Goal: Information Seeking & Learning: Learn about a topic

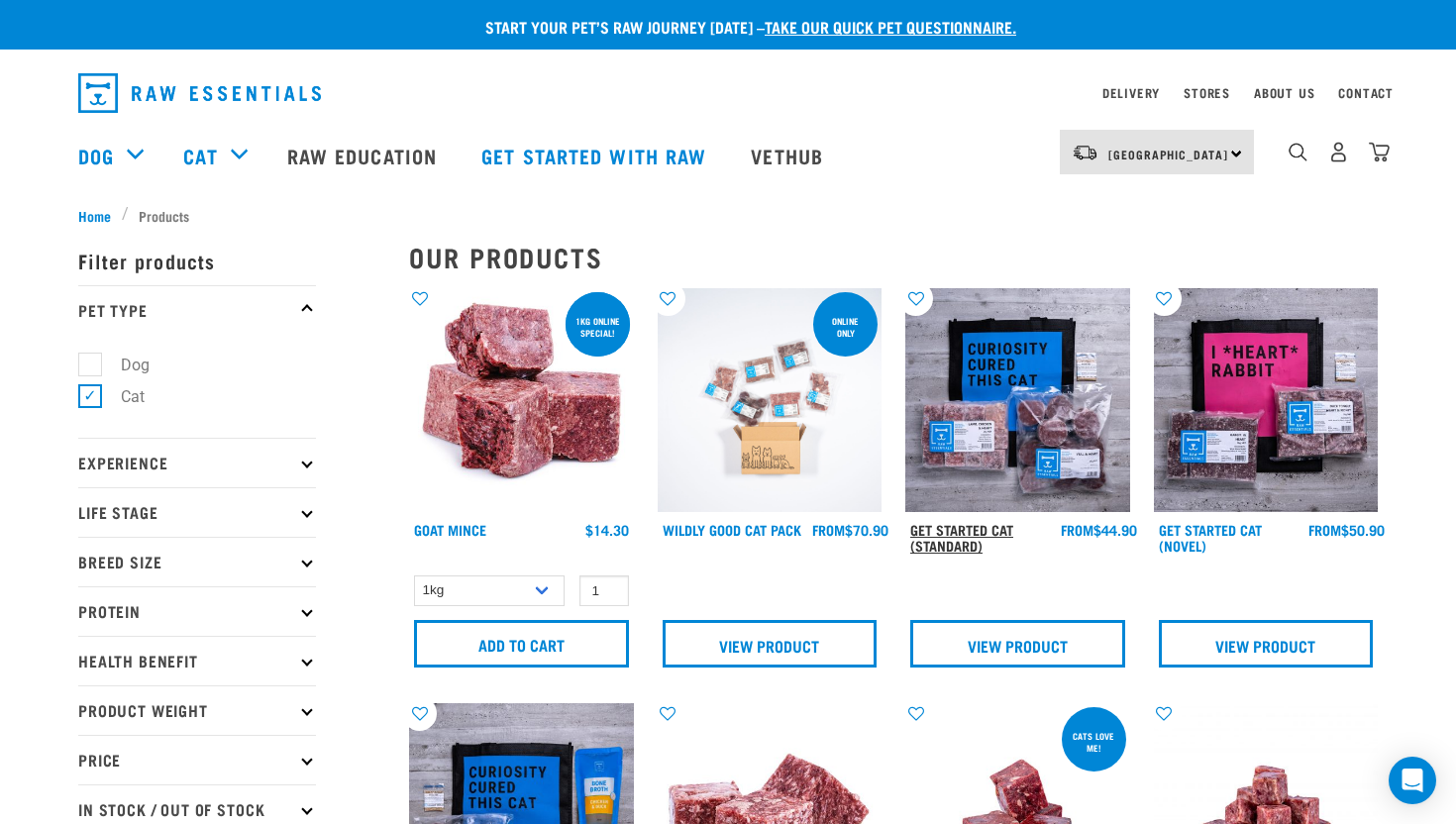
click at [990, 526] on link "Get Started Cat (Standard)" at bounding box center [962, 536] width 103 height 23
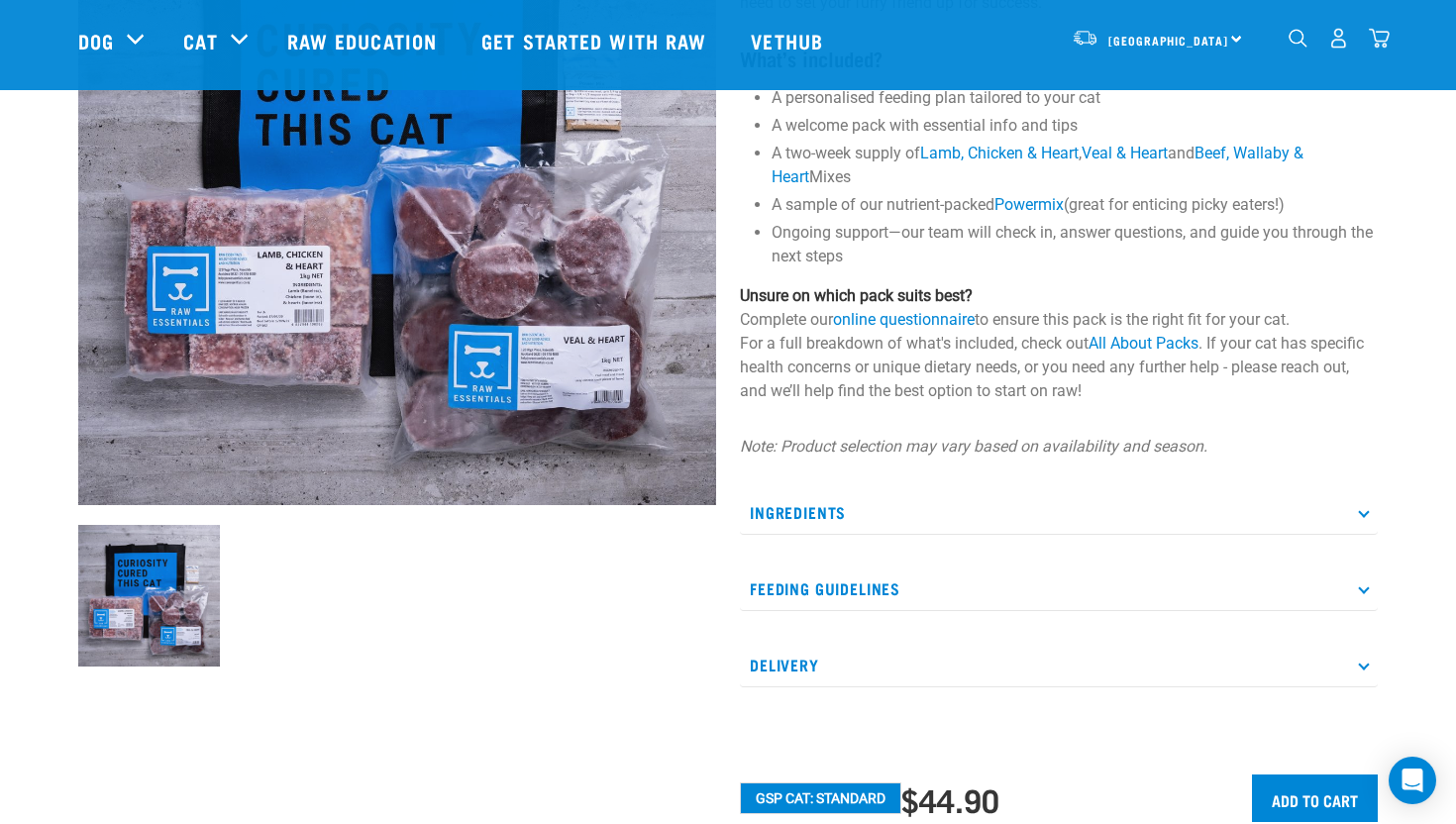
scroll to position [296, 0]
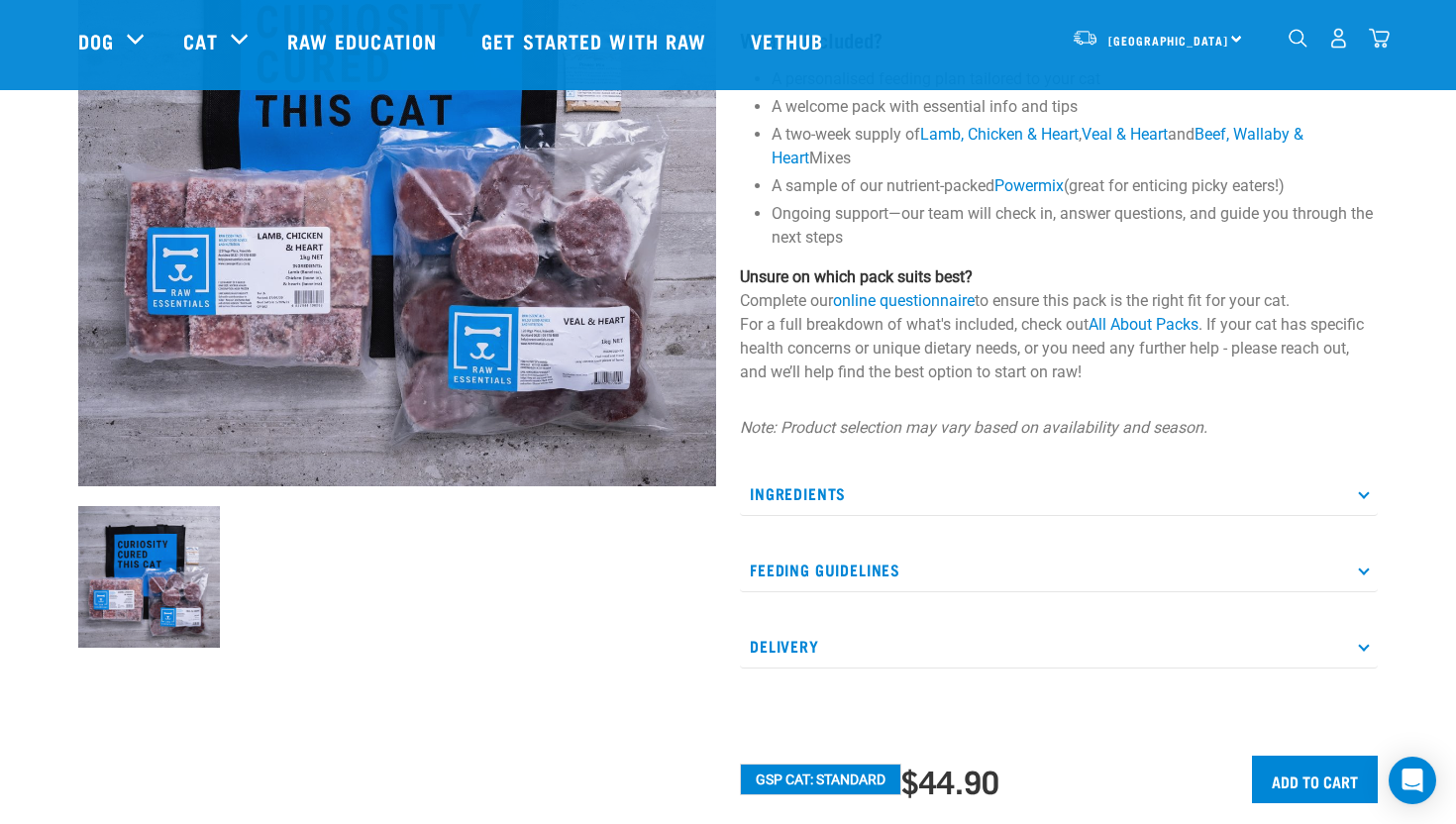
click at [825, 482] on p "Ingredients" at bounding box center [1058, 493] width 638 height 45
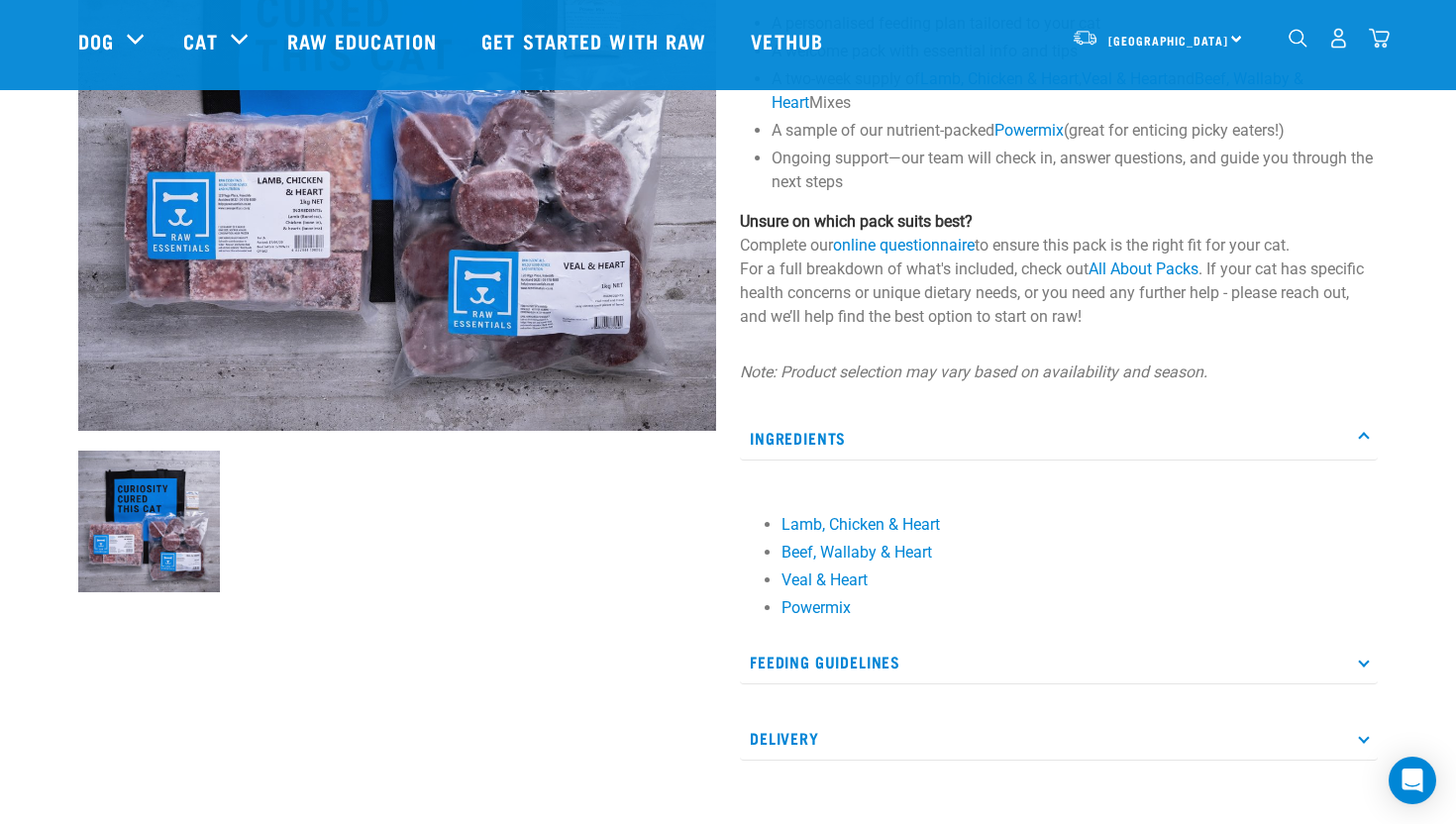
scroll to position [366, 0]
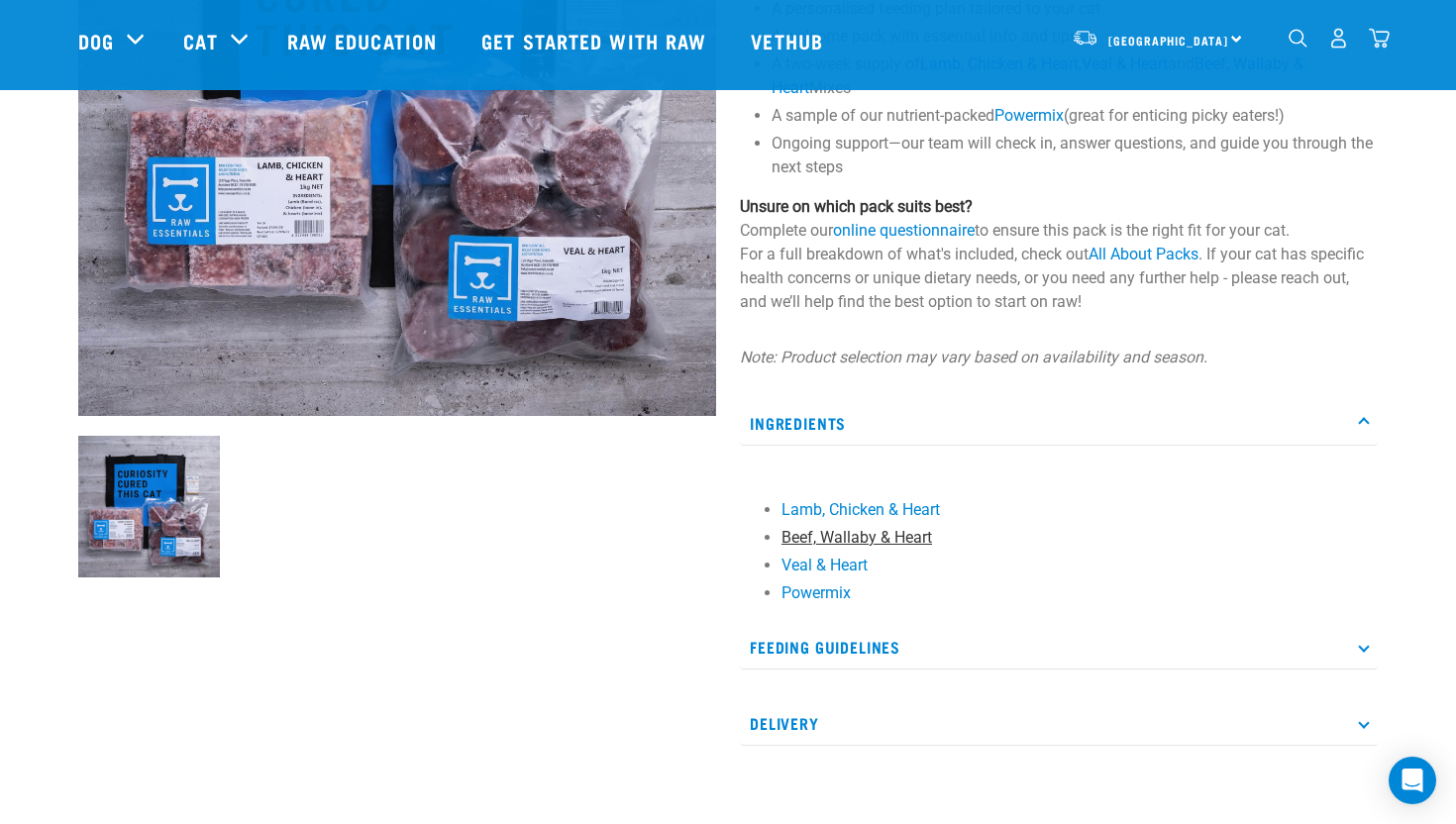
click at [817, 542] on link "Beef, Wallaby & Heart" at bounding box center [857, 536] width 151 height 19
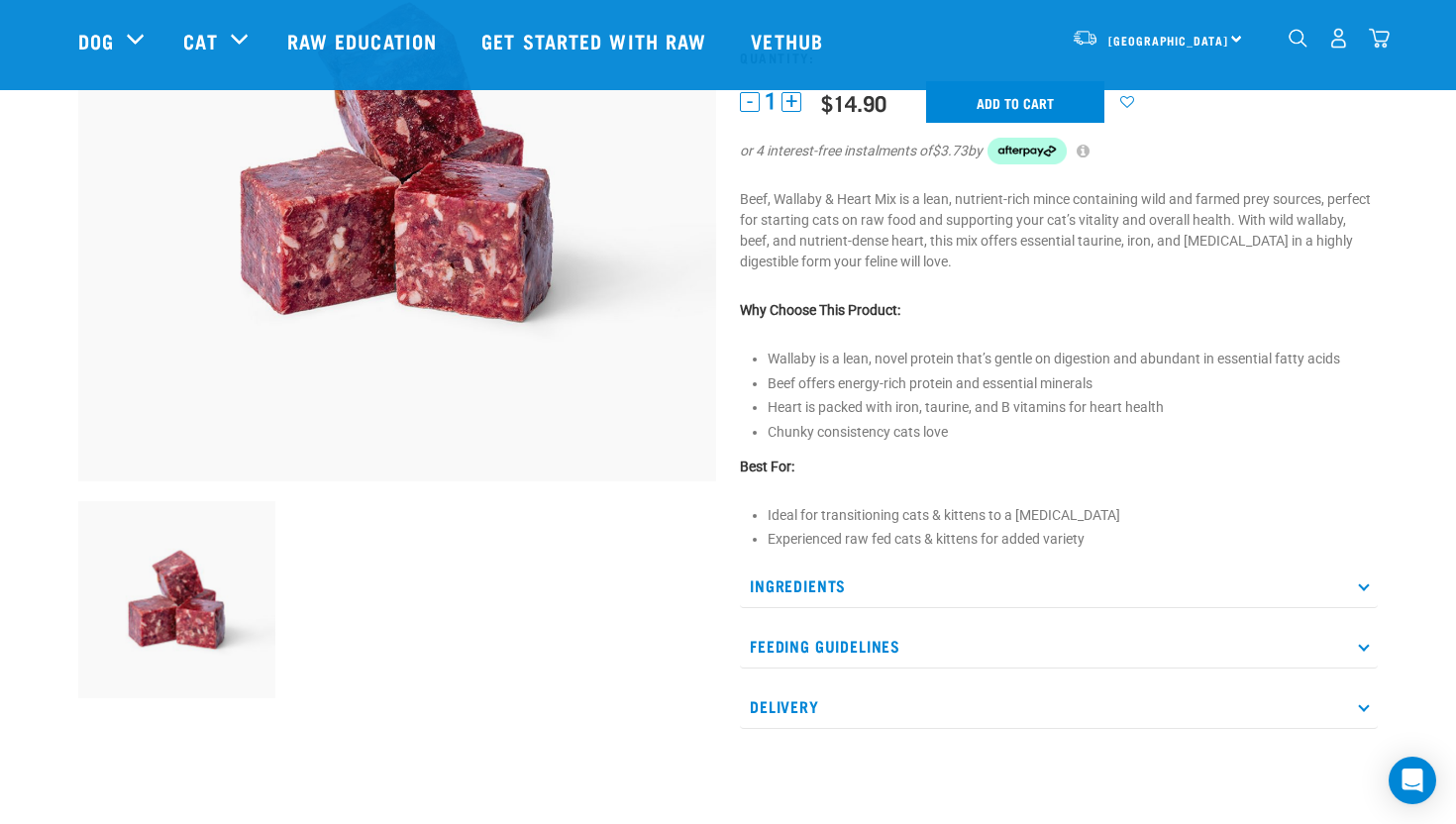
scroll to position [322, 0]
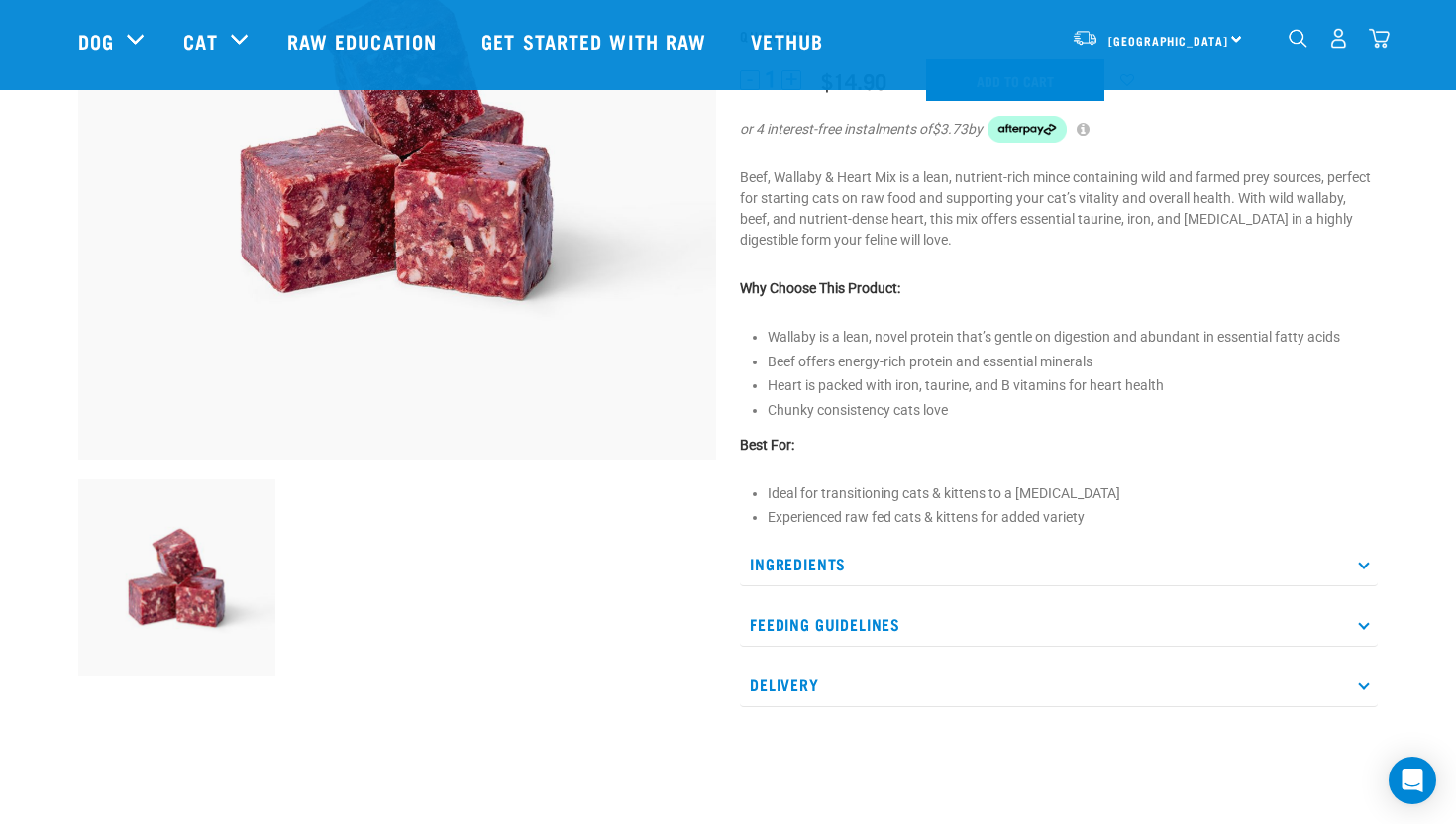
click at [796, 577] on p "Ingredients" at bounding box center [1058, 563] width 638 height 45
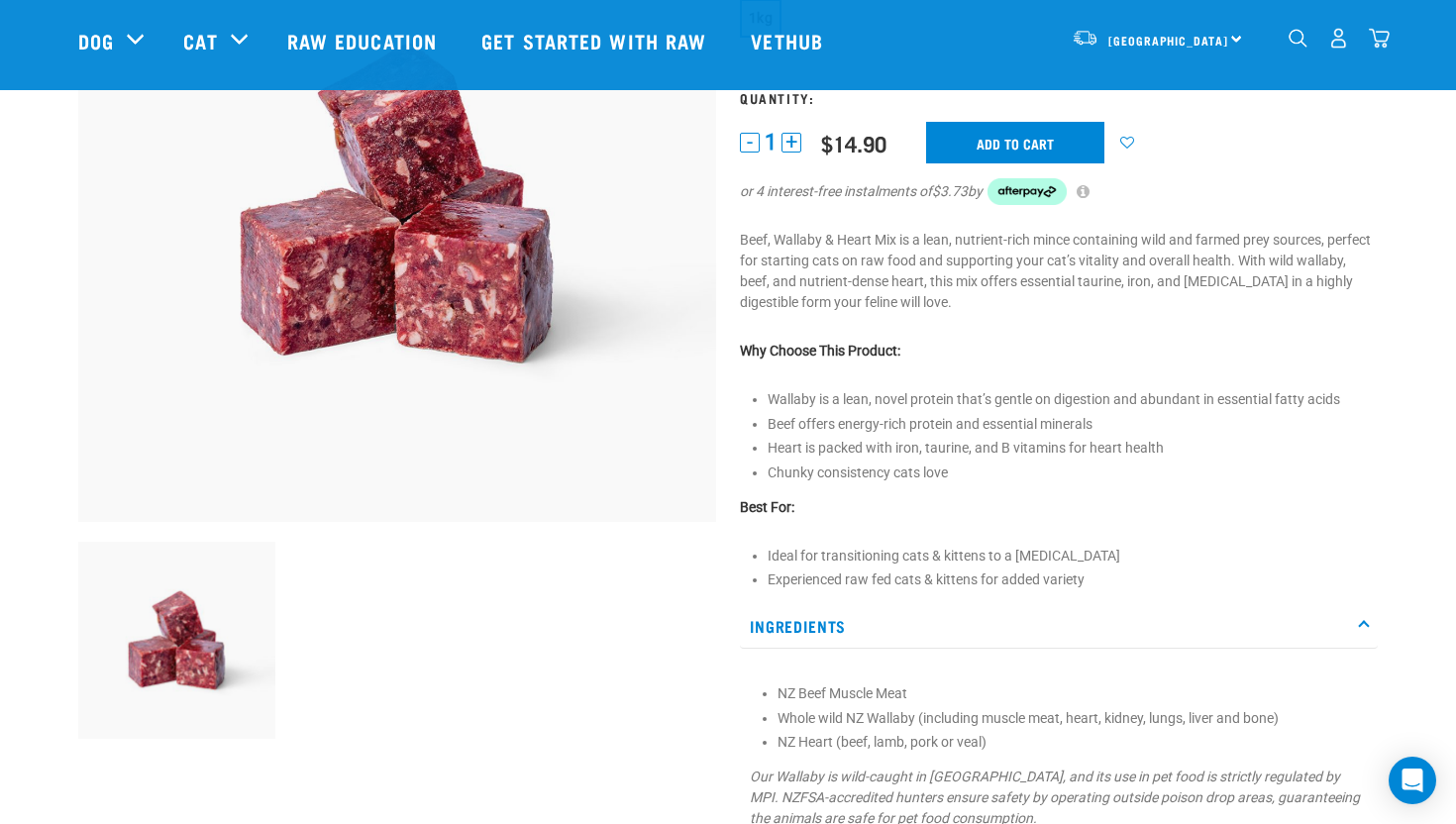
scroll to position [256, 0]
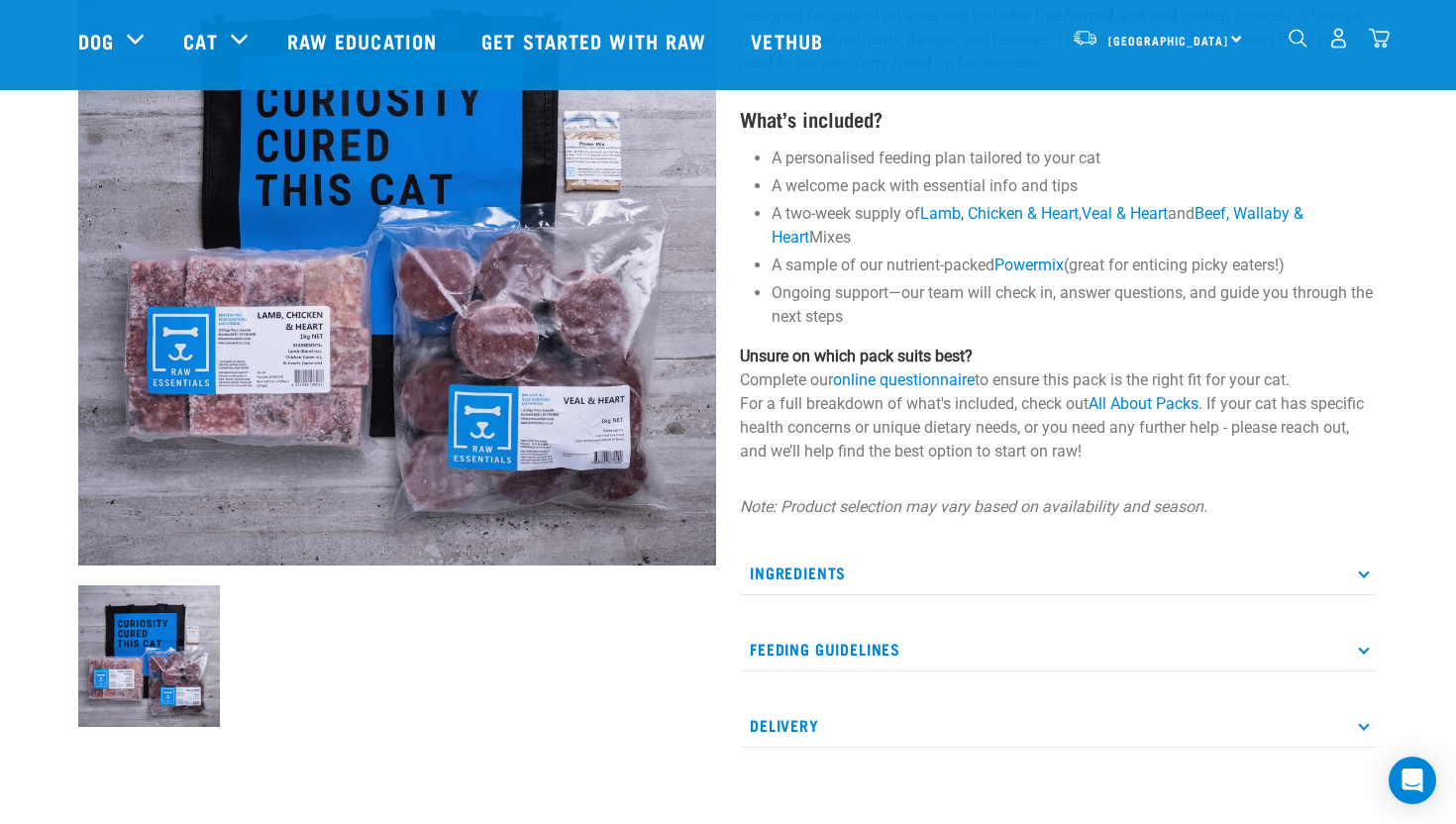
scroll to position [219, 0]
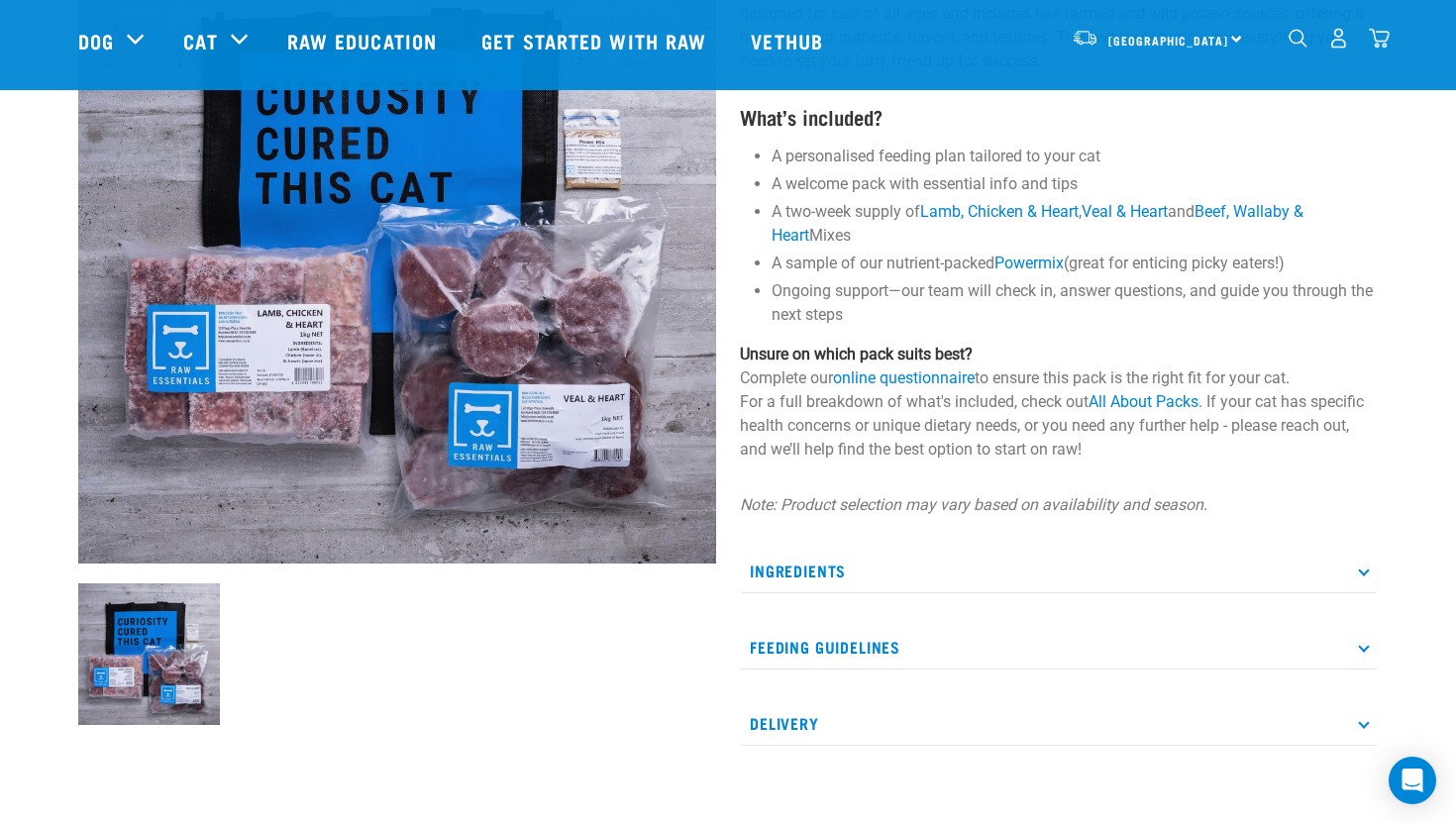
click at [842, 629] on p "Feeding Guidelines" at bounding box center [1058, 647] width 638 height 45
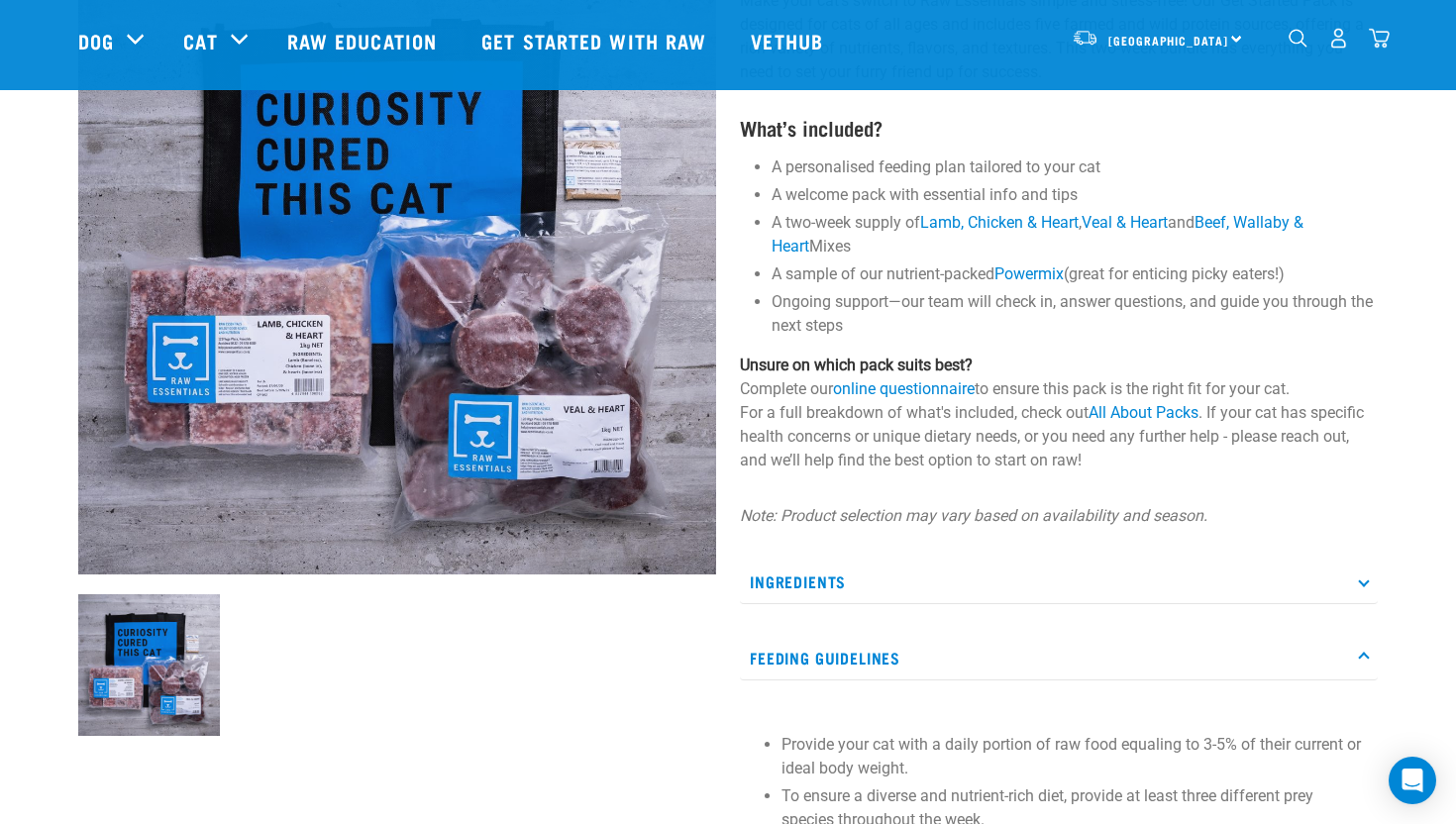
scroll to position [201, 0]
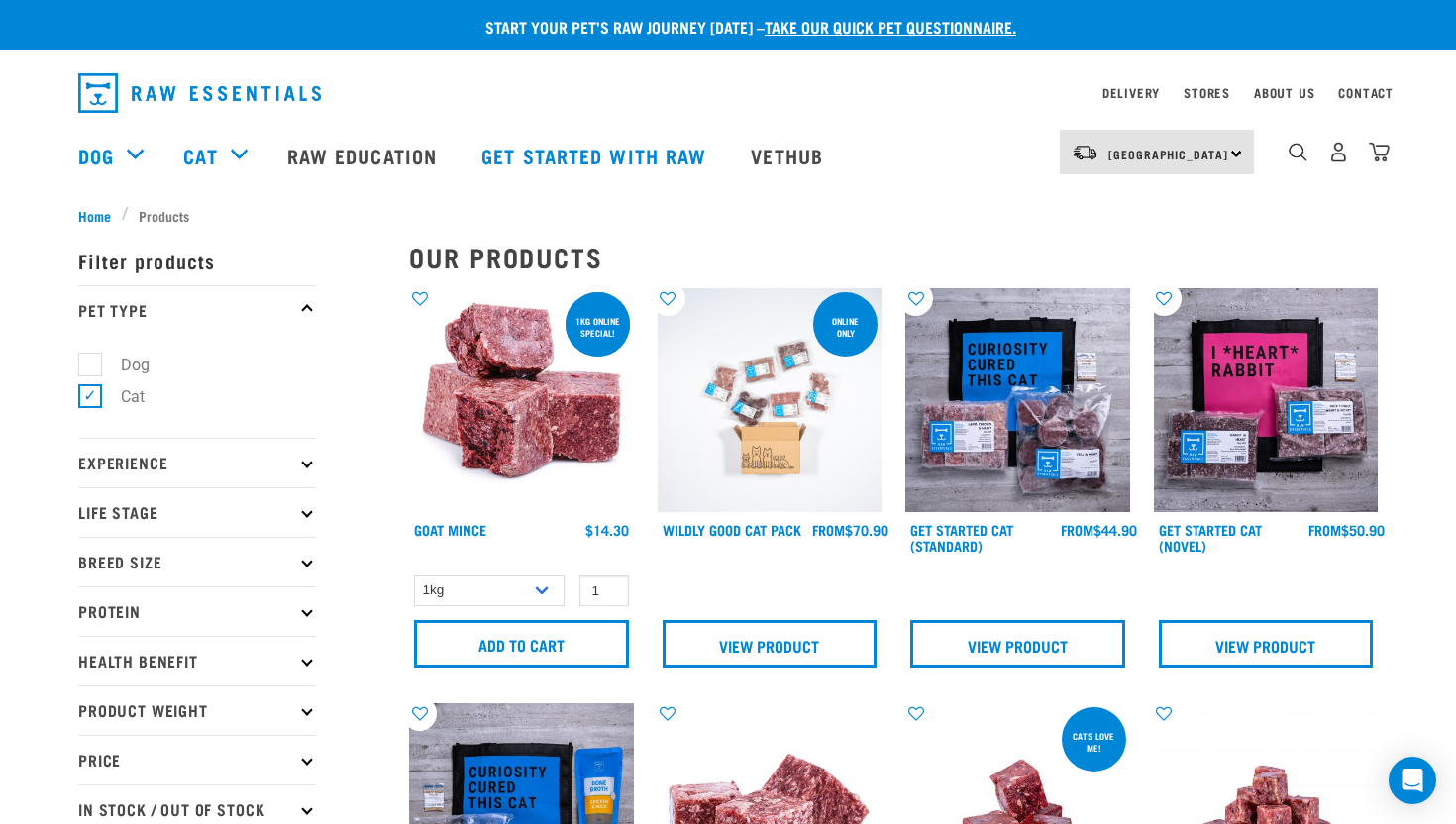
select select
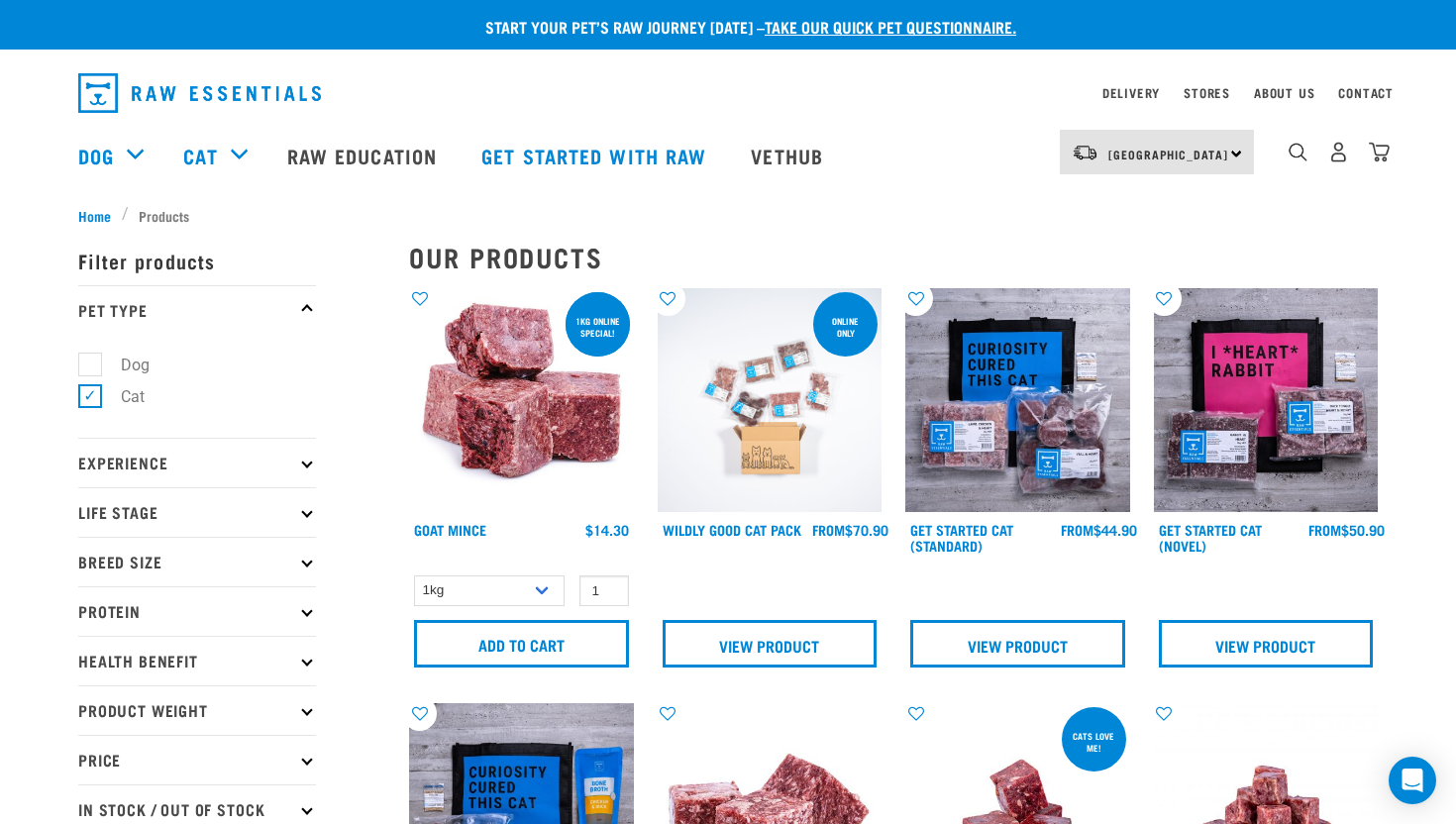
select select
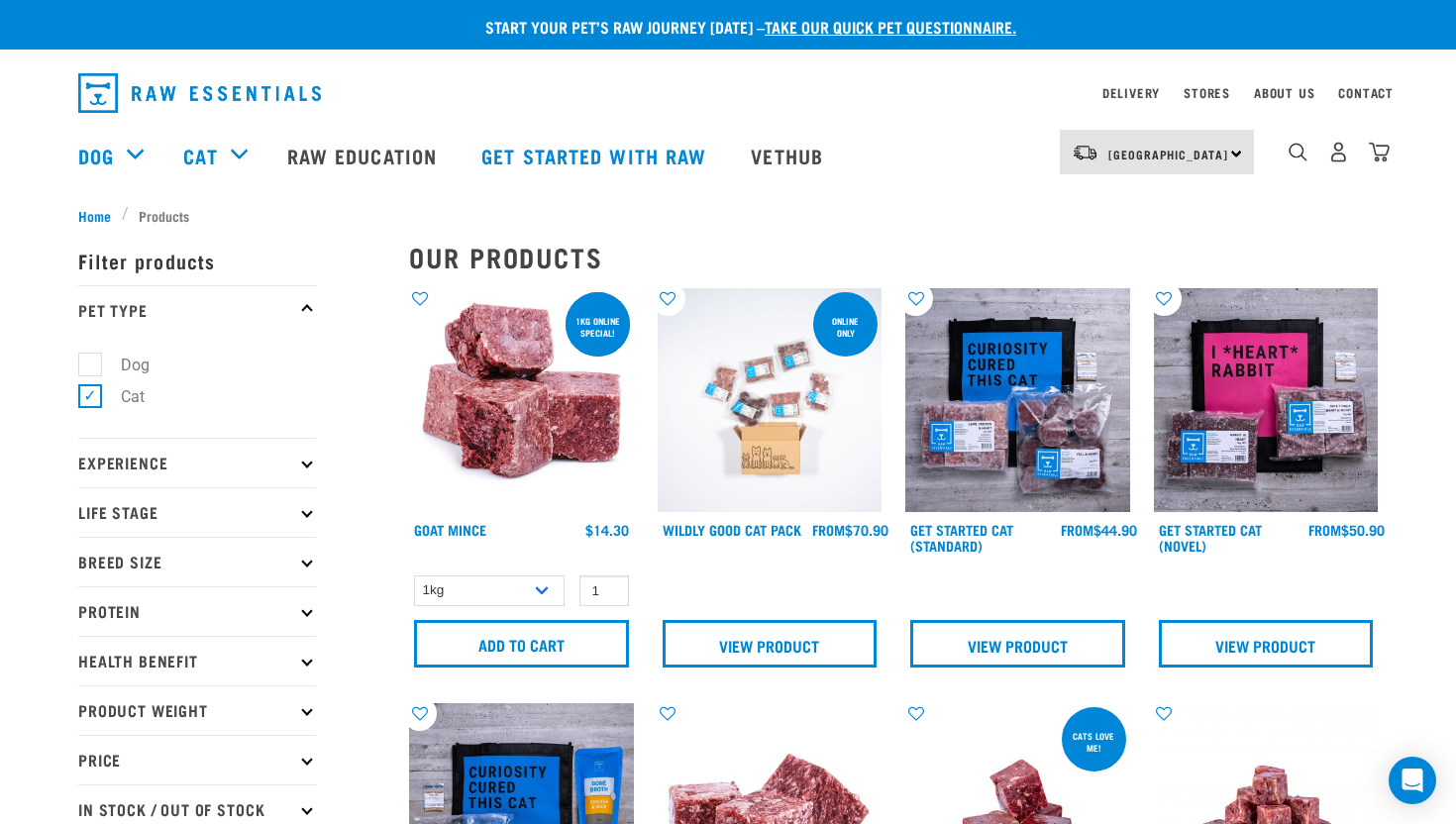
select select
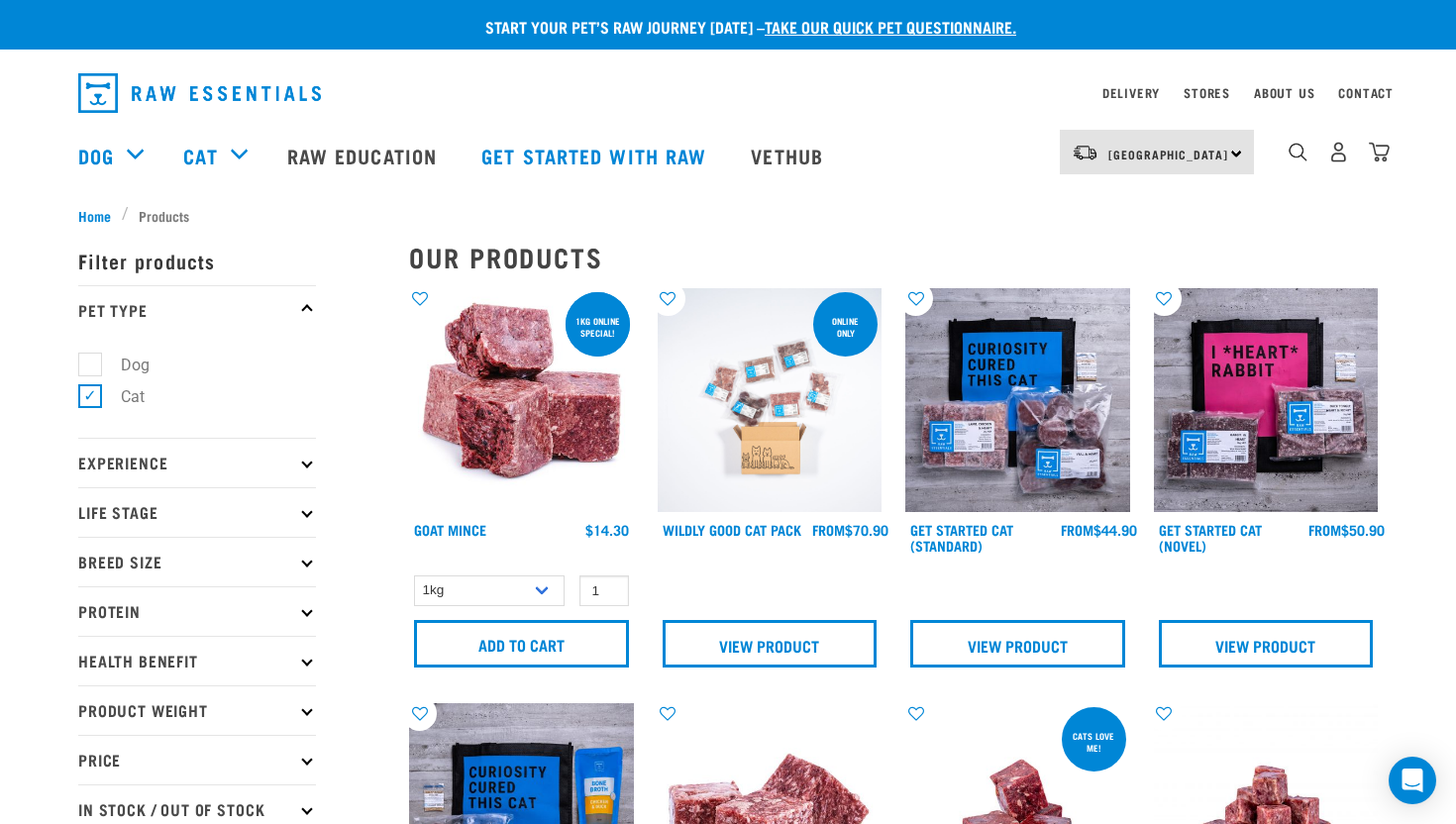
select select
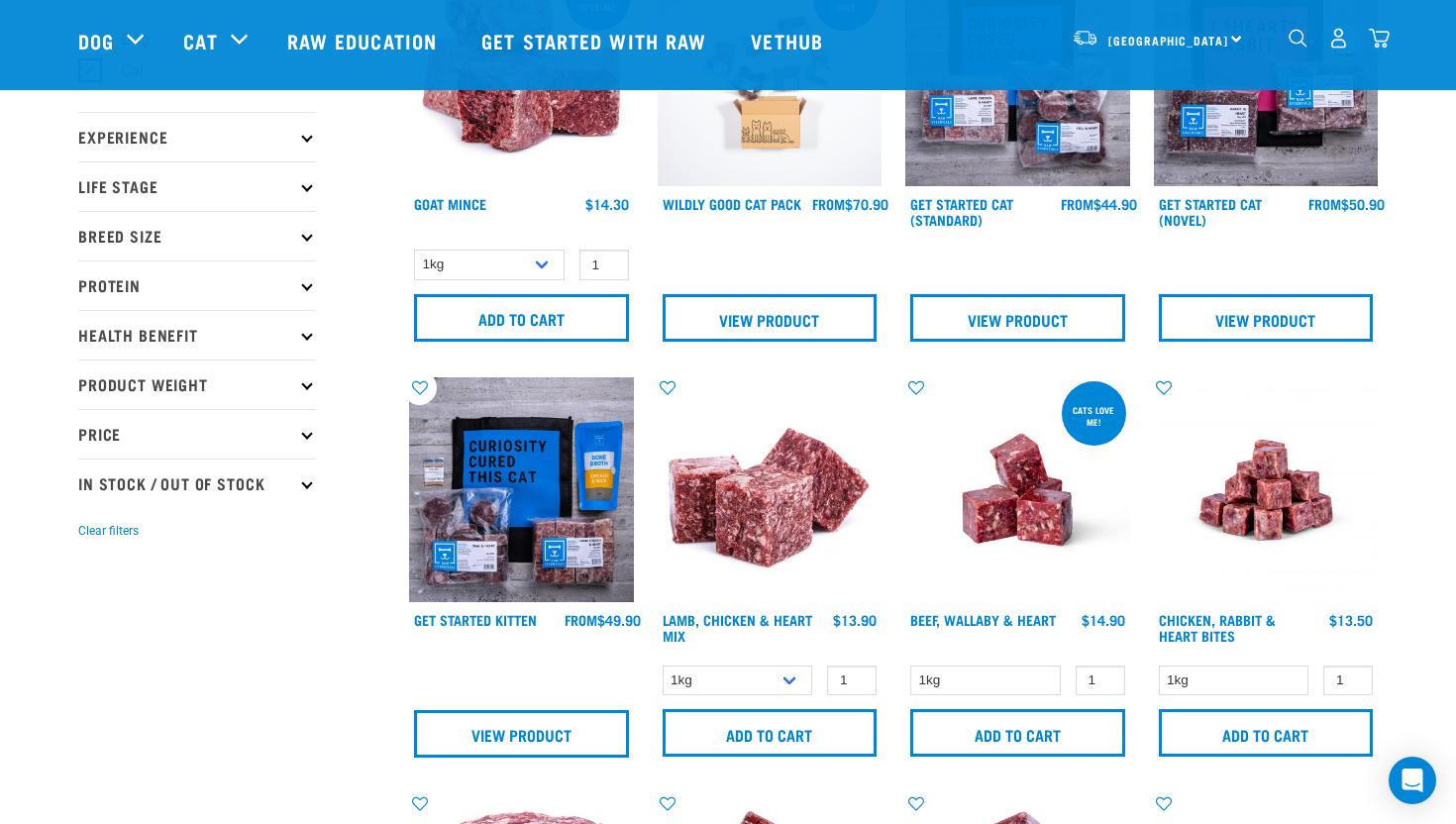
scroll to position [233, 0]
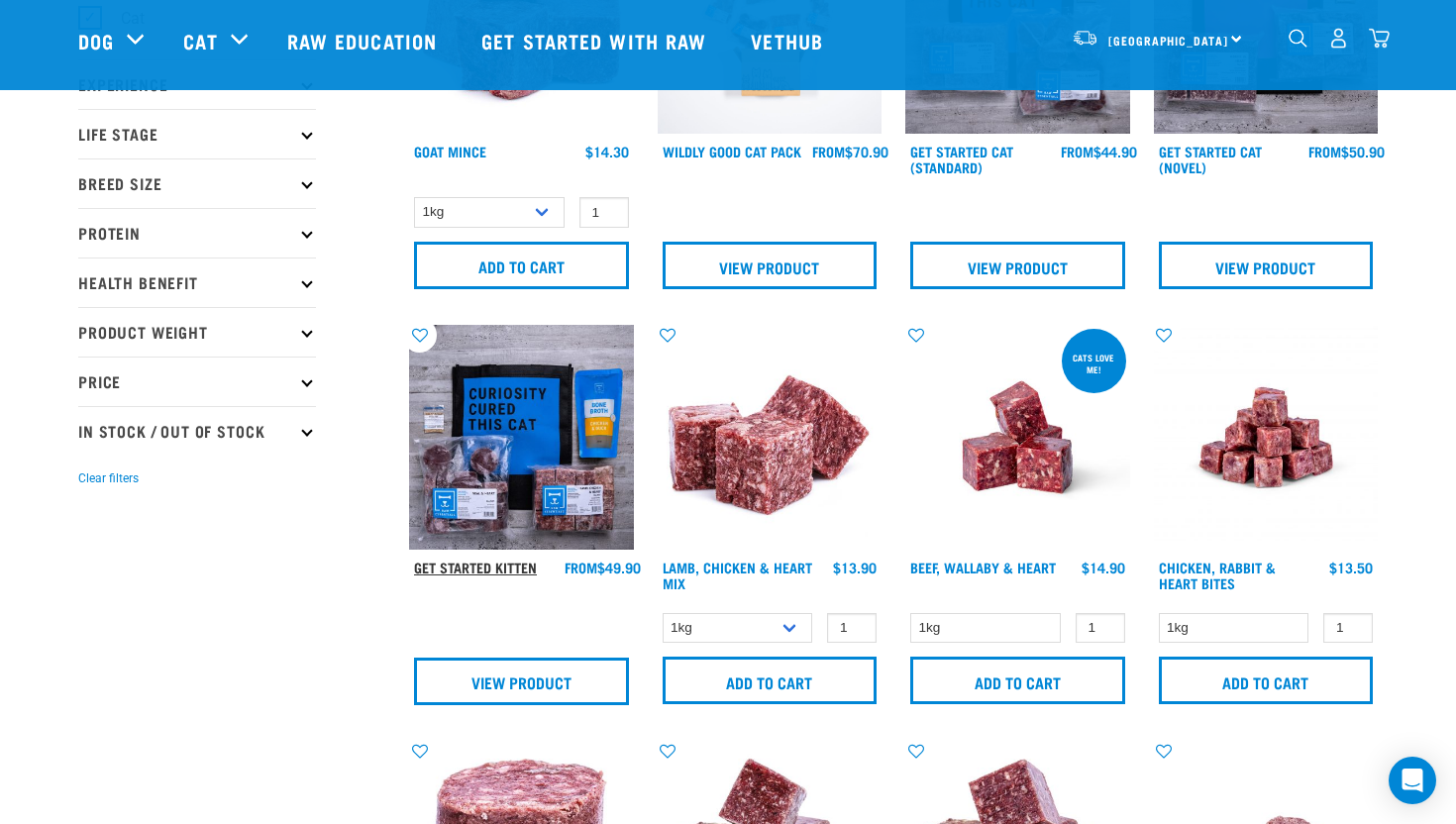
click at [517, 568] on link "Get Started Kitten" at bounding box center [475, 566] width 123 height 7
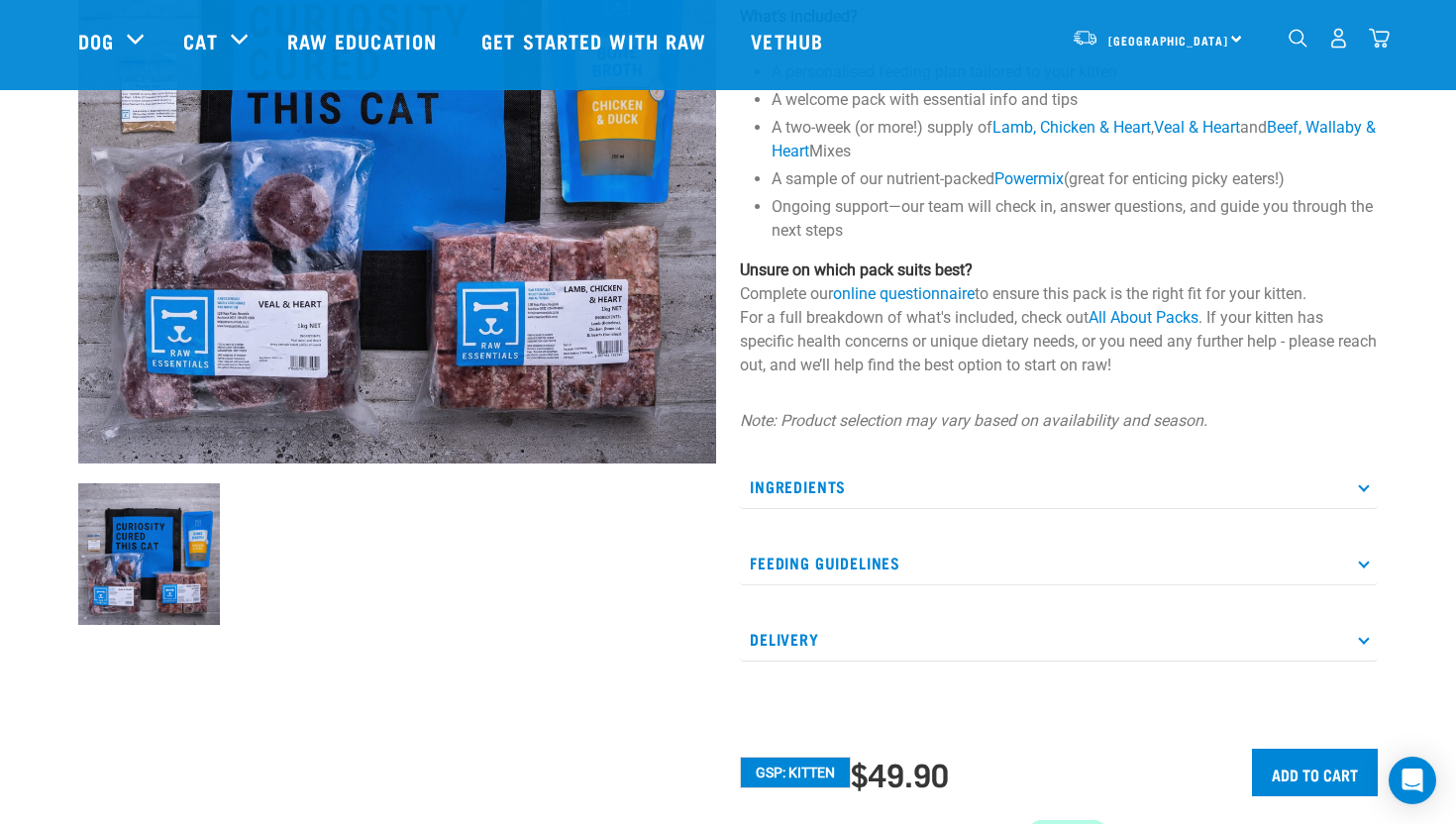
scroll to position [349, 0]
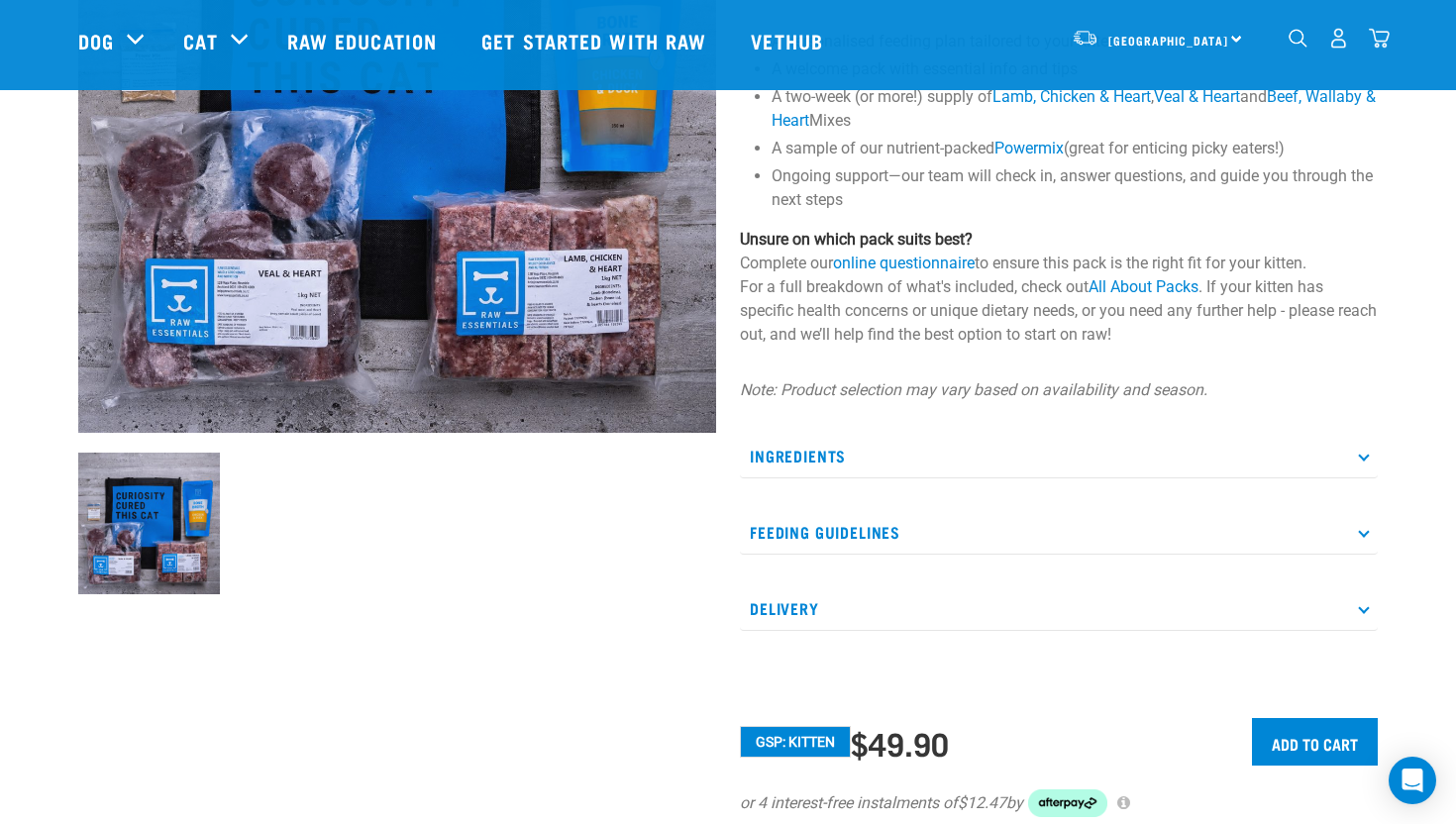
click at [788, 451] on p "Ingredients" at bounding box center [1058, 455] width 638 height 45
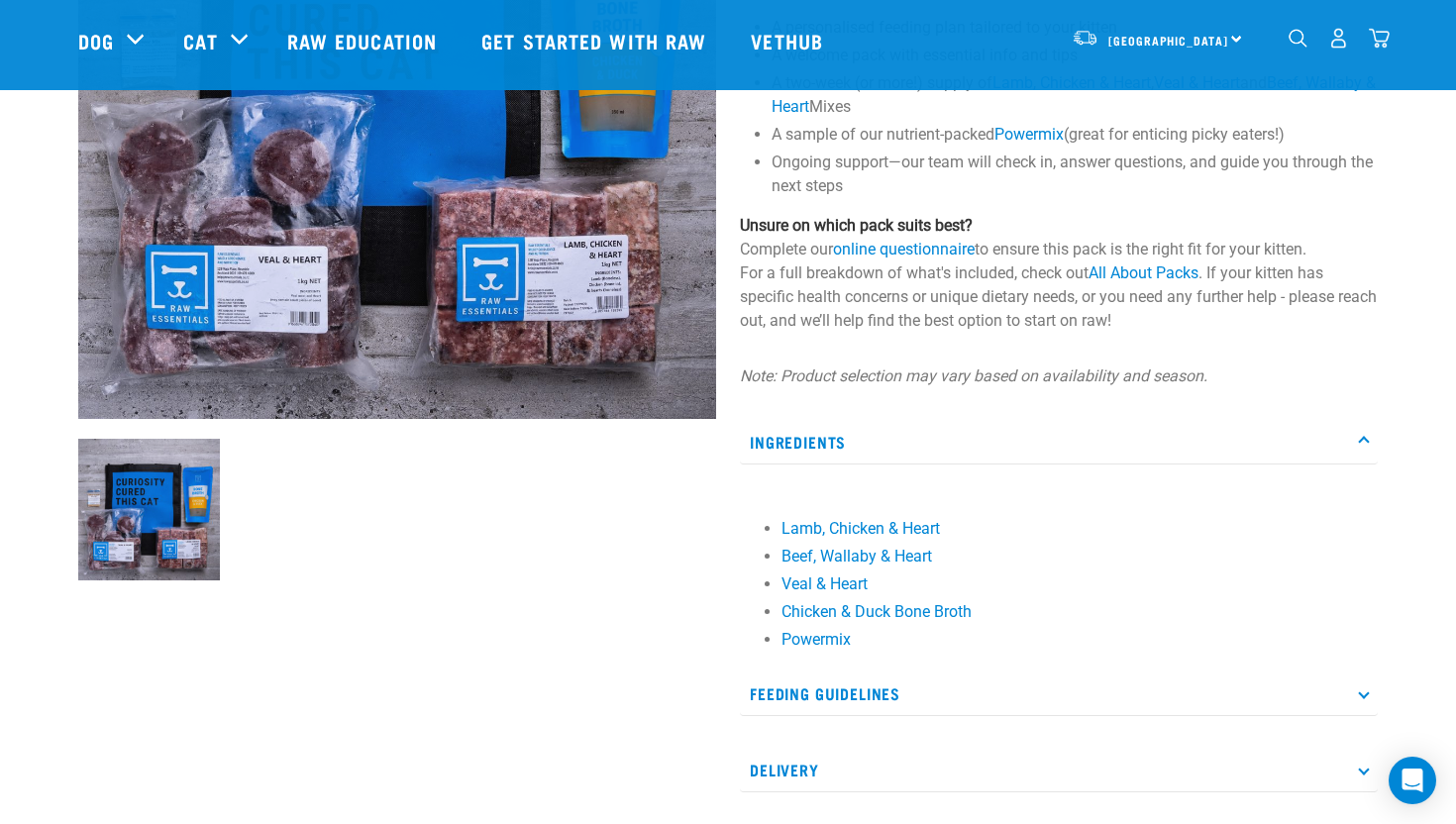
scroll to position [367, 0]
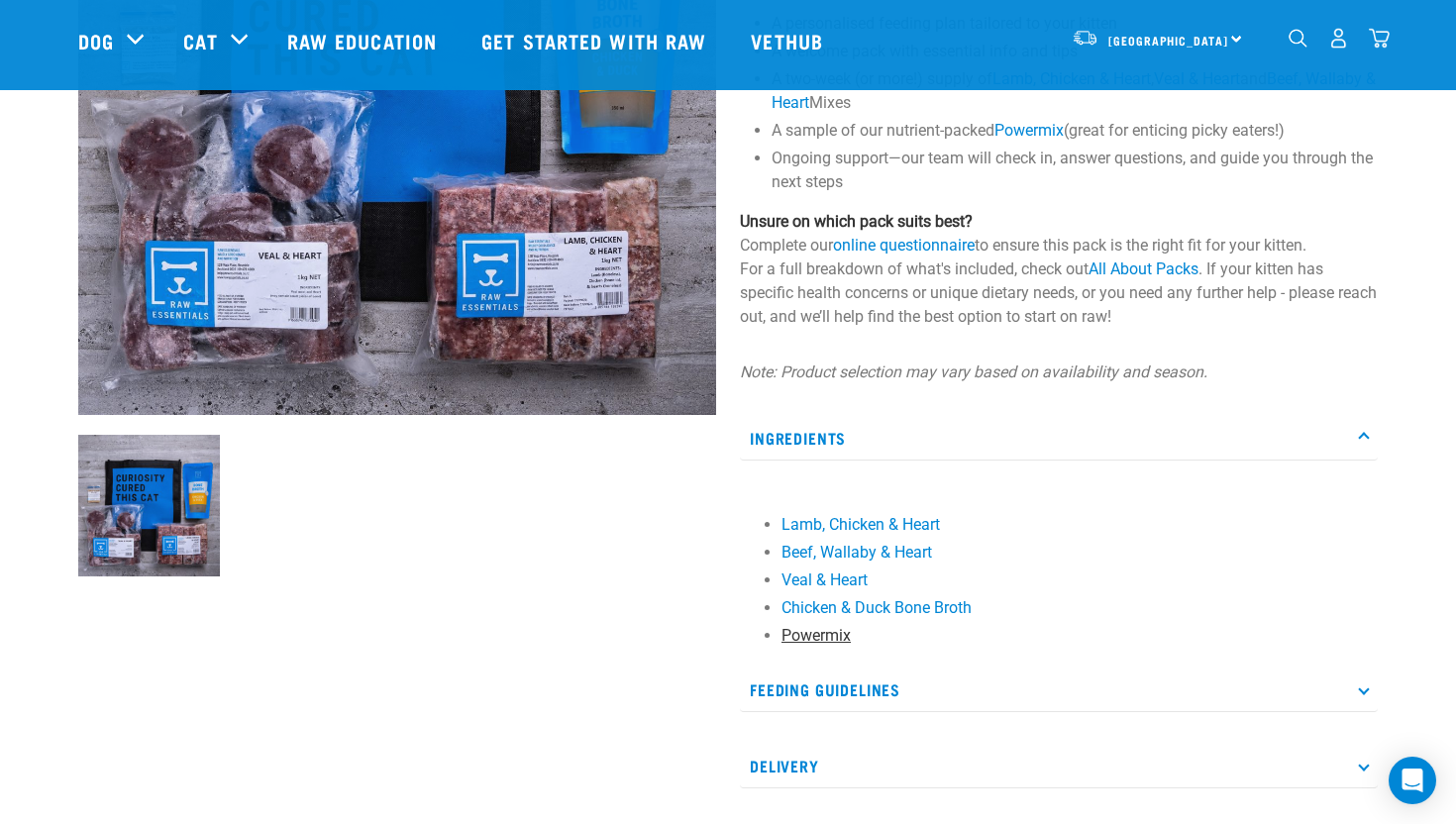
click at [820, 633] on link "Powermix" at bounding box center [816, 635] width 69 height 19
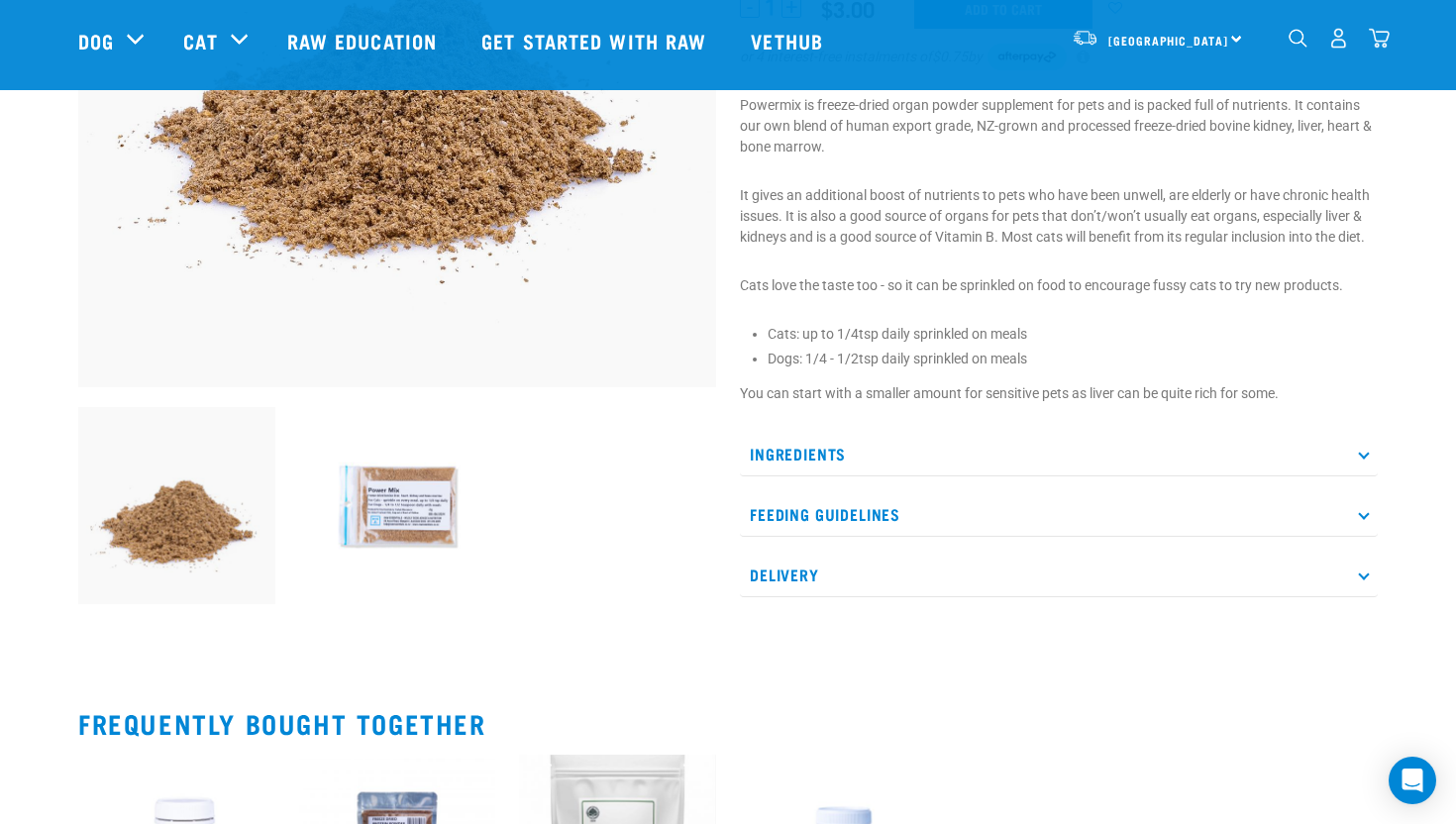
scroll to position [391, 0]
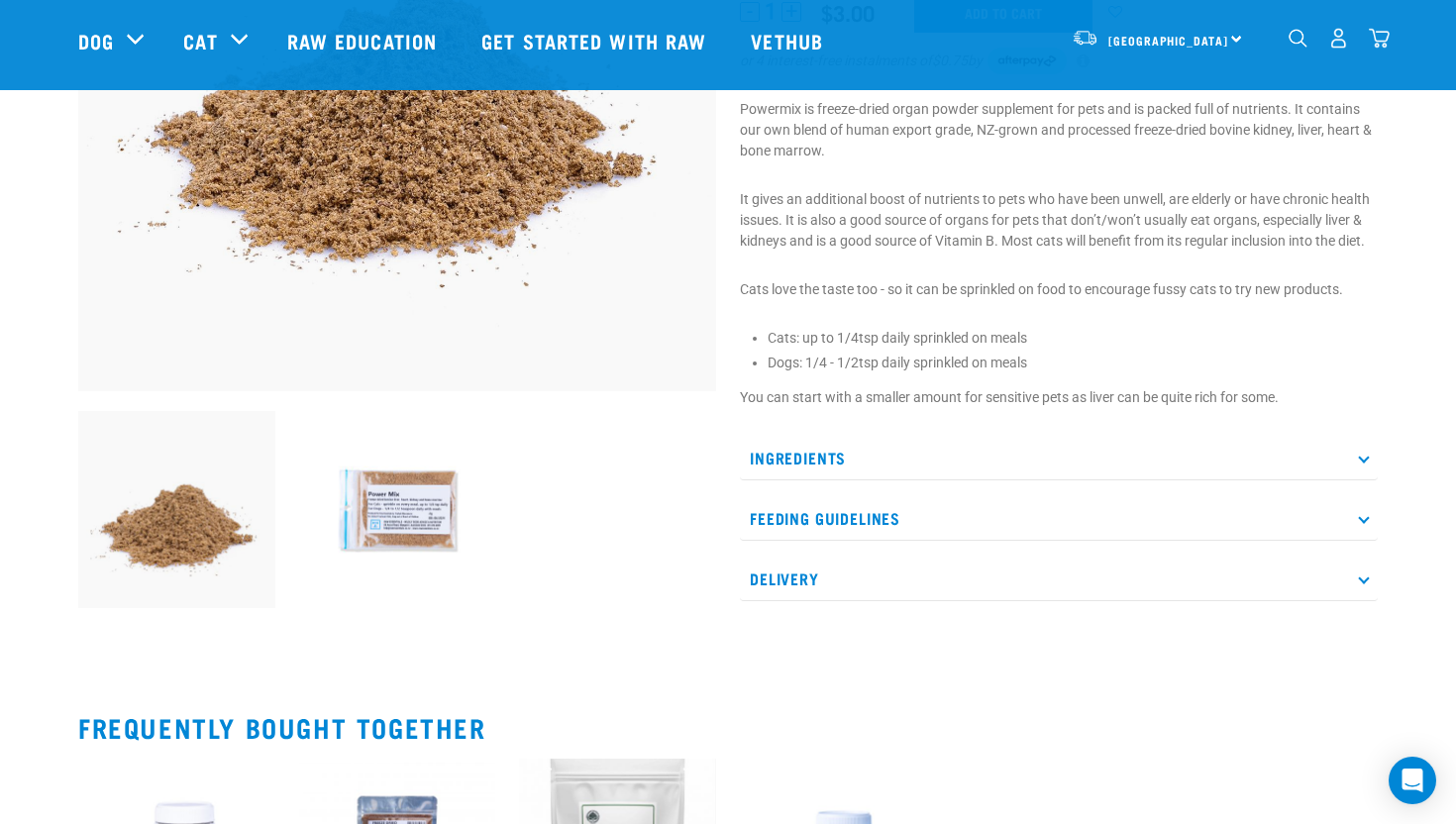
click at [361, 530] on img at bounding box center [398, 509] width 197 height 197
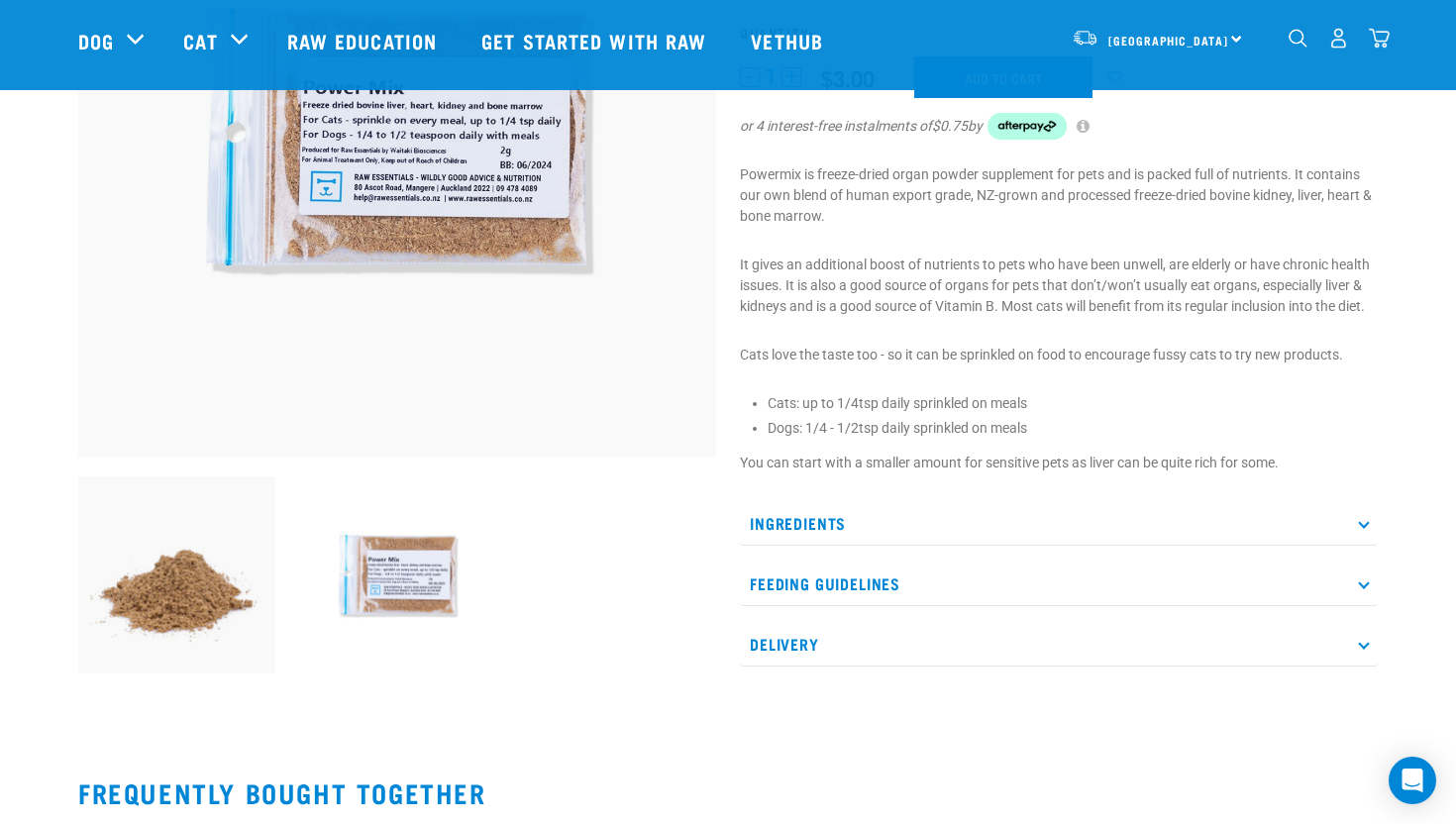
scroll to position [358, 0]
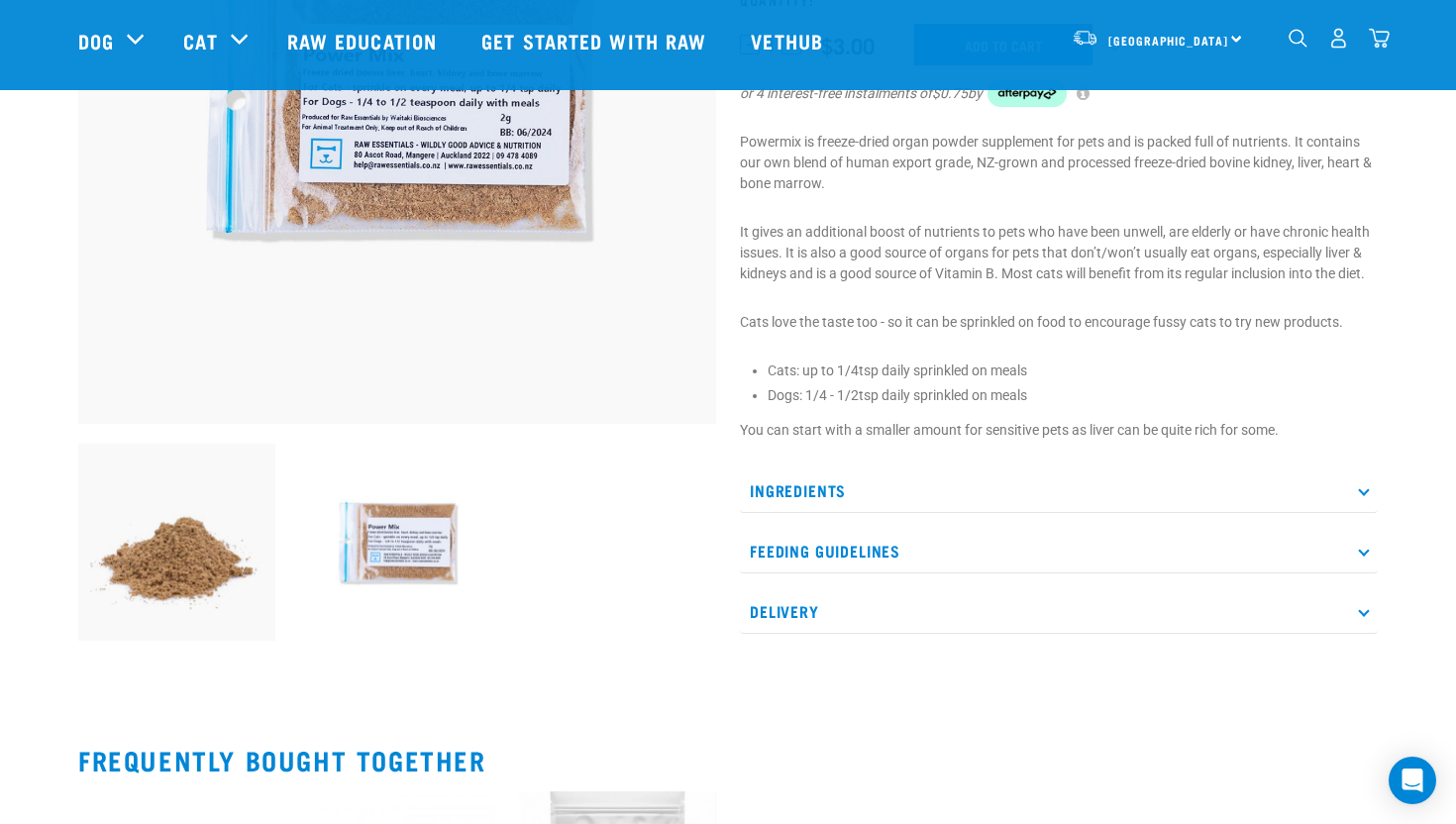
click at [975, 473] on p "Ingredients" at bounding box center [1058, 490] width 638 height 45
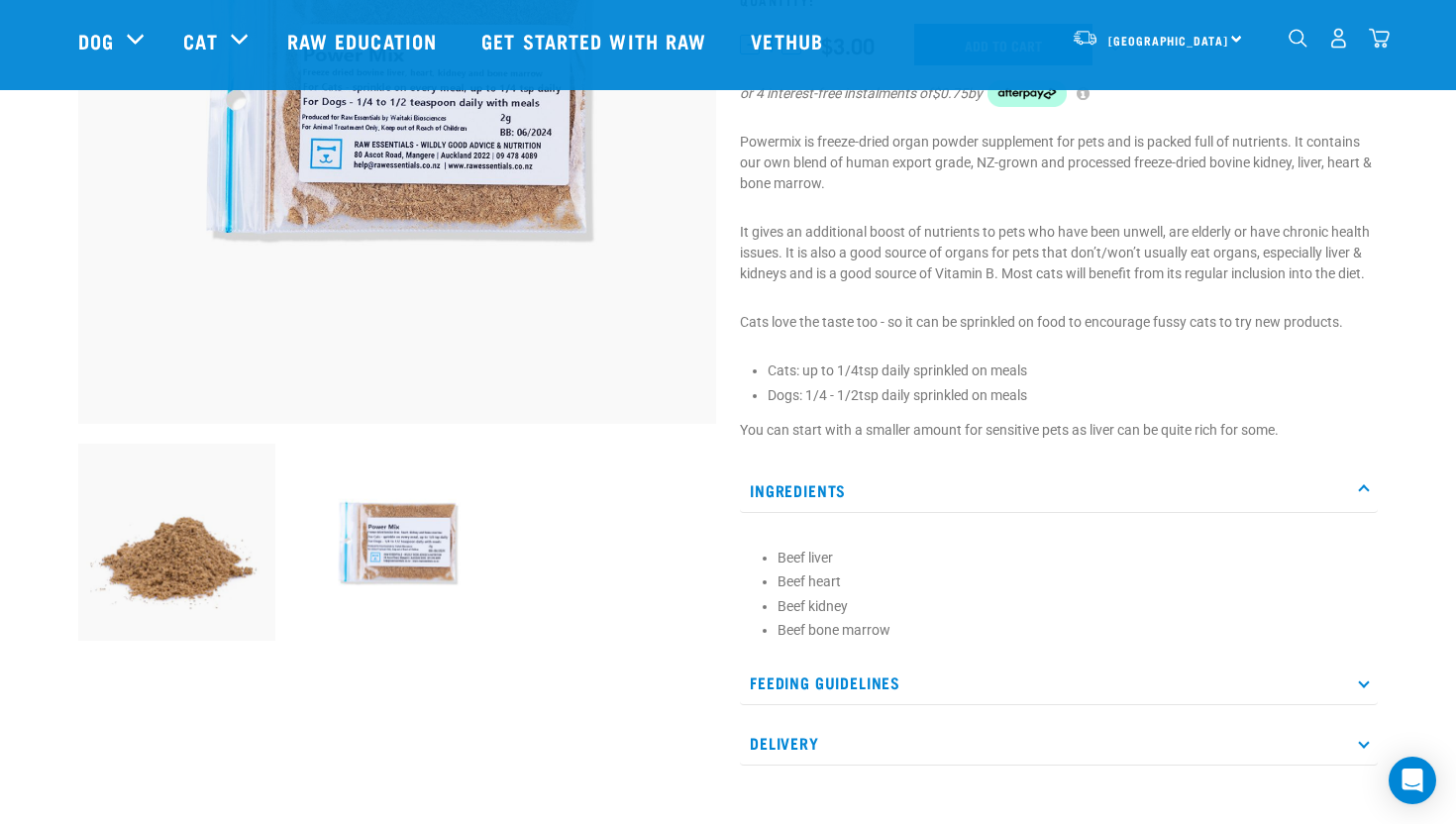
click at [976, 481] on p "Ingredients" at bounding box center [1058, 490] width 638 height 45
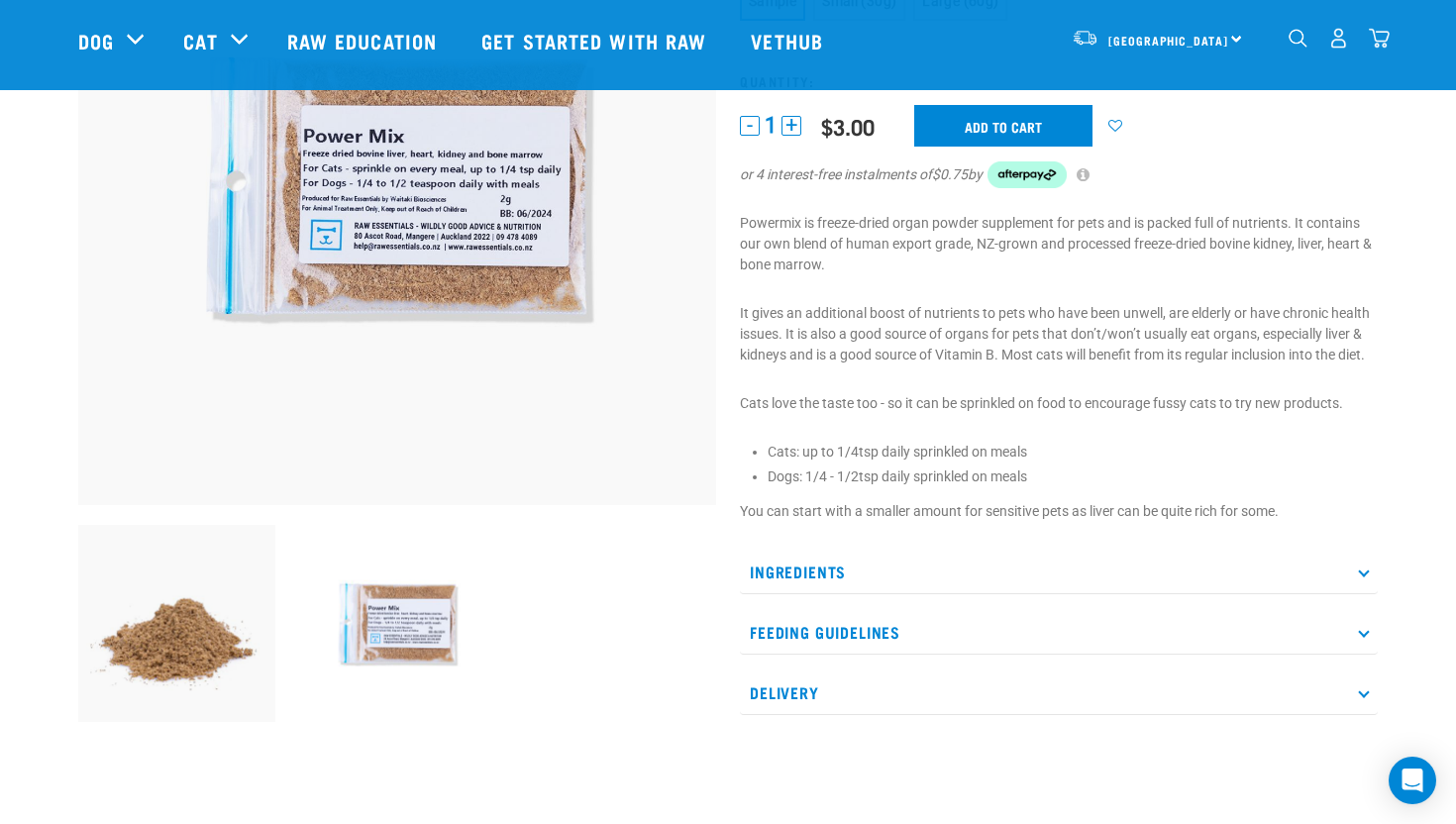
scroll to position [276, 0]
